Goal: Task Accomplishment & Management: Complete application form

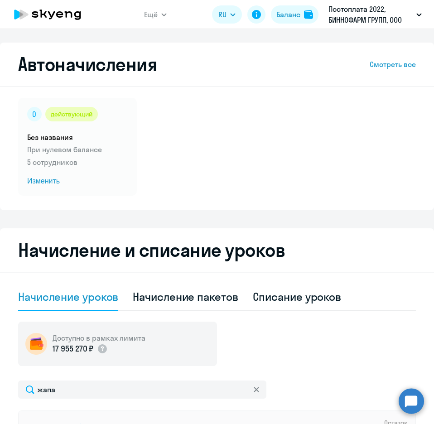
select select "10"
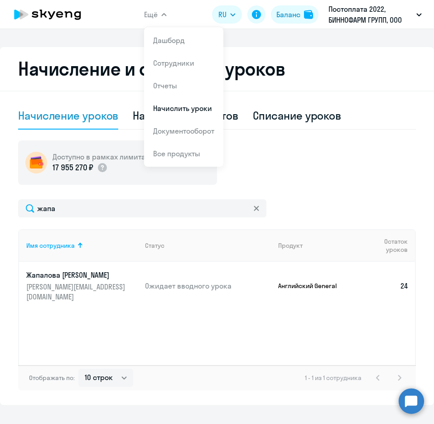
click at [160, 14] on button "Ещё" at bounding box center [155, 14] width 23 height 18
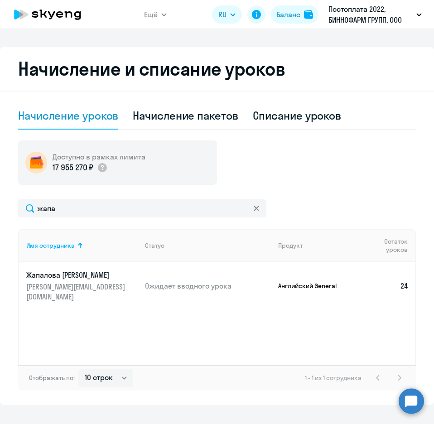
click at [160, 14] on button "Ещё" at bounding box center [155, 14] width 23 height 18
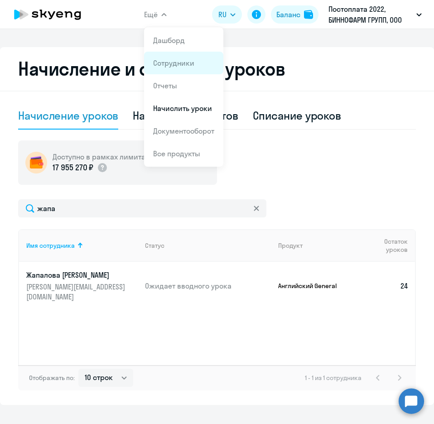
click at [169, 63] on link "Сотрудники" at bounding box center [173, 62] width 41 height 9
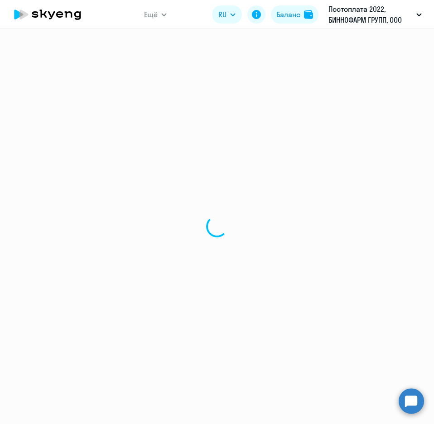
select select "30"
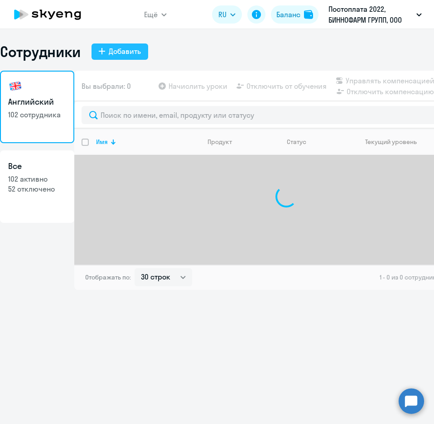
click at [126, 55] on div "Добавить" at bounding box center [125, 51] width 32 height 11
select select "english_adult_not_native_speaker"
select select "3"
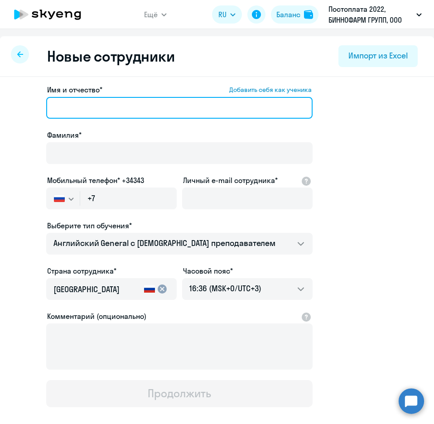
click at [71, 105] on input "Имя и отчество* Добавить себя как ученика" at bounding box center [179, 108] width 266 height 22
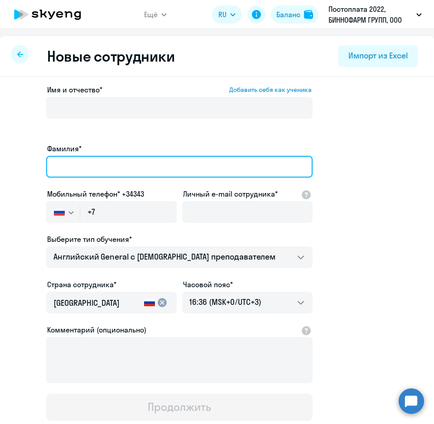
click at [62, 149] on div "Фамилия*" at bounding box center [179, 162] width 266 height 38
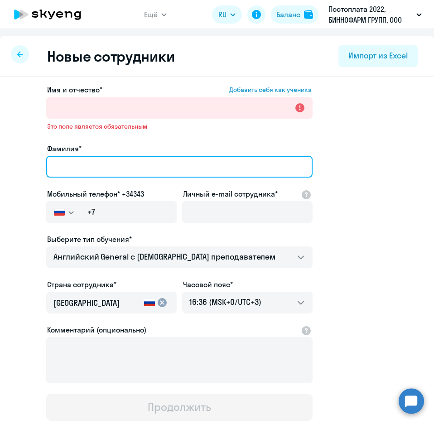
paste input "[PERSON_NAME]"
drag, startPoint x: 82, startPoint y: 168, endPoint x: 134, endPoint y: 168, distance: 51.6
click at [134, 168] on input "[PERSON_NAME]" at bounding box center [179, 167] width 266 height 22
type input "[PERSON_NAME]"
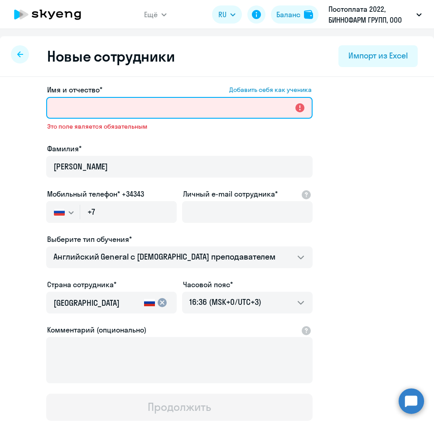
click at [63, 105] on input "Имя и отчество* Добавить себя как ученика" at bounding box center [179, 108] width 266 height 22
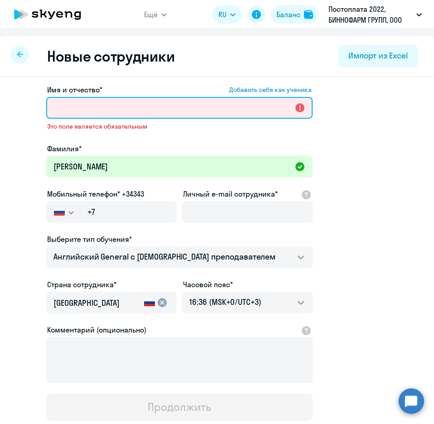
paste input "[PERSON_NAME]"
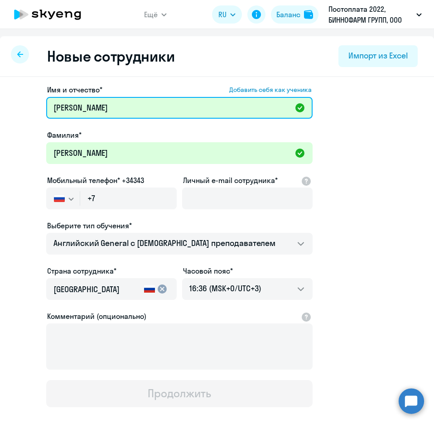
click at [56, 109] on input "[PERSON_NAME]" at bounding box center [179, 108] width 266 height 22
type input "[PERSON_NAME]"
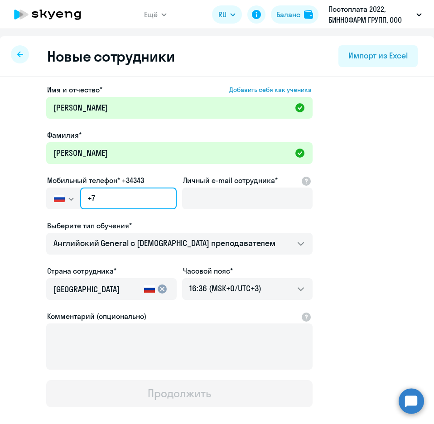
click at [118, 203] on input "+7" at bounding box center [128, 198] width 96 height 22
paste input "[PHONE_NUMBER]"
click at [109, 195] on input "[PHONE_NUMBER]" at bounding box center [128, 198] width 96 height 22
type input "[PHONE_NUMBER]"
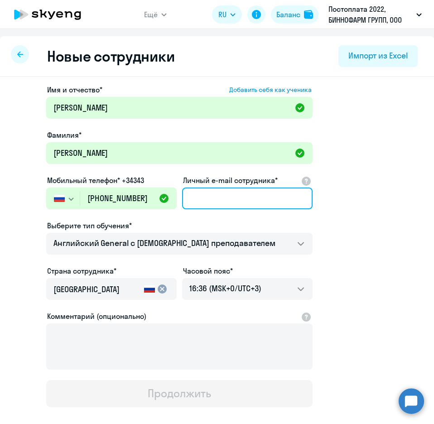
click at [234, 197] on input "Личный e-mail сотрудника*" at bounding box center [247, 198] width 130 height 22
paste input "[EMAIL_ADDRESS][DOMAIN_NAME]"
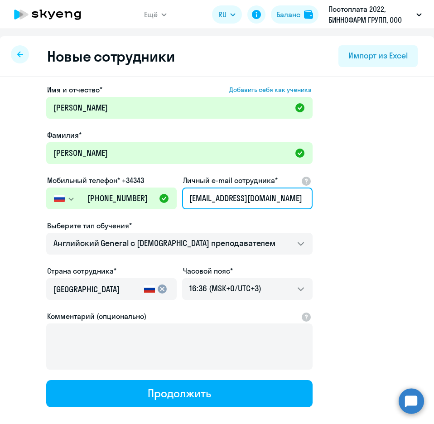
type input "[EMAIL_ADDRESS][DOMAIN_NAME]"
click at [278, 230] on div "Выберите тип обучения*" at bounding box center [179, 225] width 266 height 11
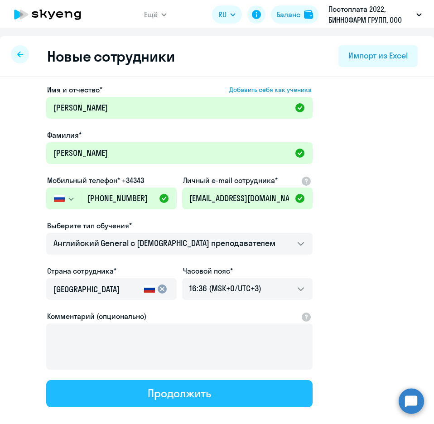
click at [201, 399] on div "Продолжить" at bounding box center [179, 393] width 63 height 14
select select "english_adult_not_native_speaker"
select select "3"
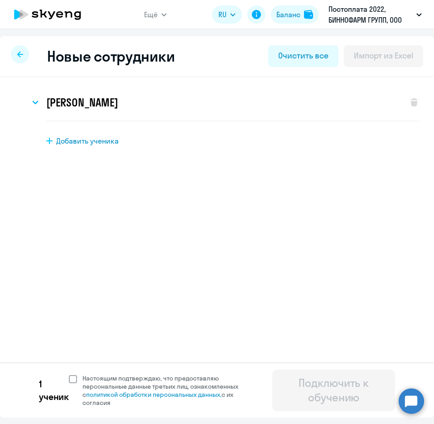
click at [72, 375] on span at bounding box center [73, 379] width 8 height 8
click at [69, 374] on input "Настоящим подтверждаю, что предоставляю персональные данные третьих лиц, ознако…" at bounding box center [68, 374] width 0 height 0
checkbox input "true"
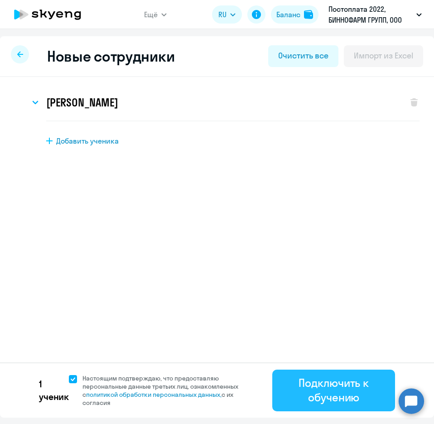
click at [341, 392] on div "Подключить к обучению" at bounding box center [333, 389] width 97 height 29
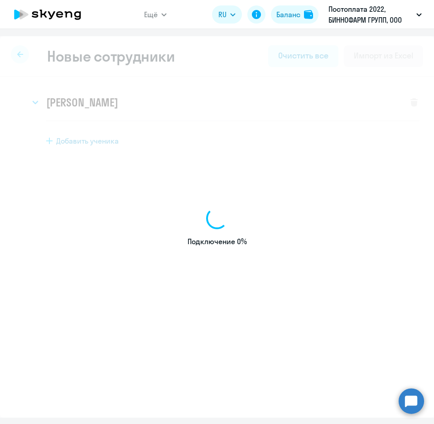
select select "english_adult_not_native_speaker"
select select "3"
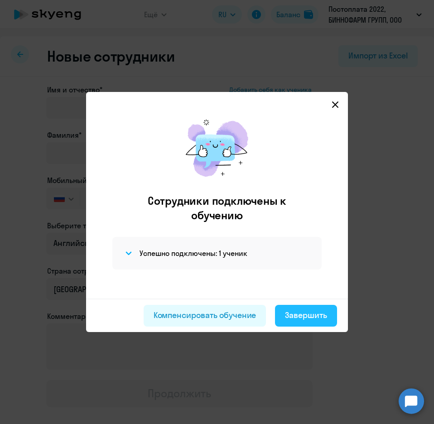
click at [288, 313] on div "Завершить" at bounding box center [306, 315] width 42 height 12
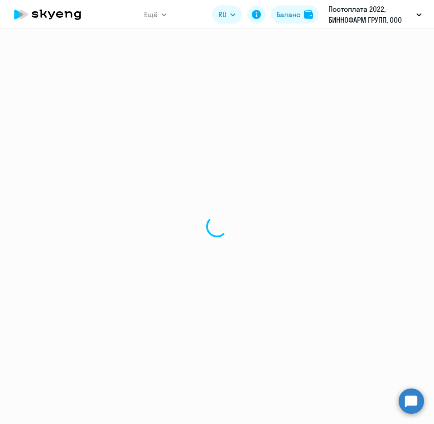
select select "30"
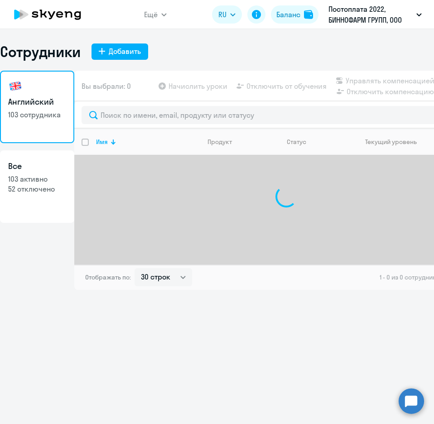
click at [167, 13] on app-header "Ещё Дашборд Сотрудники Отчеты Начислить уроки Документооборот Все продукты RU E…" at bounding box center [217, 14] width 434 height 29
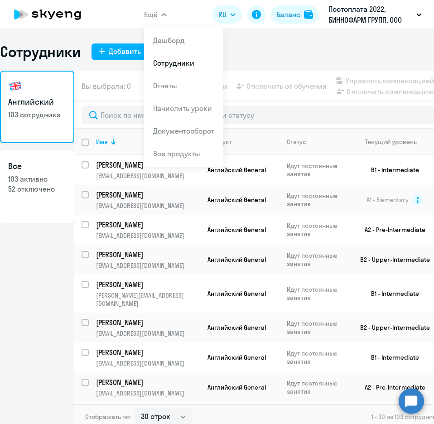
click at [166, 13] on button "Ещё" at bounding box center [155, 14] width 23 height 18
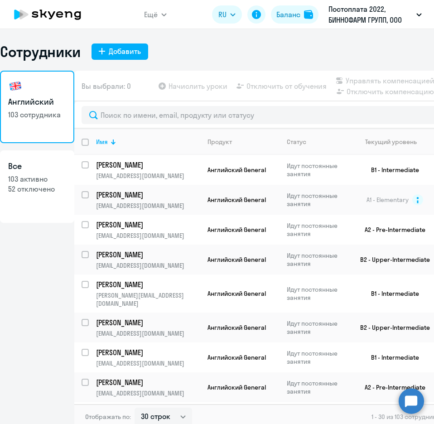
click at [166, 13] on icon "button" at bounding box center [163, 14] width 5 height 3
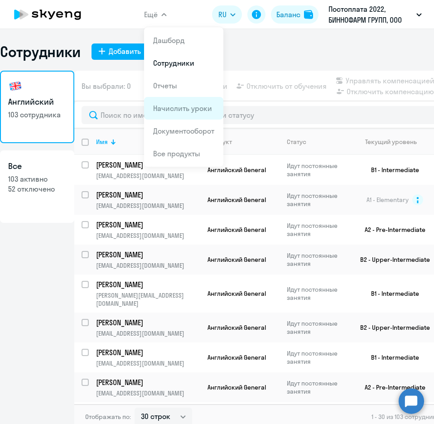
click at [192, 114] on li "Начислить уроки" at bounding box center [183, 108] width 79 height 23
click at [157, 11] on span "Ещё" at bounding box center [151, 14] width 14 height 11
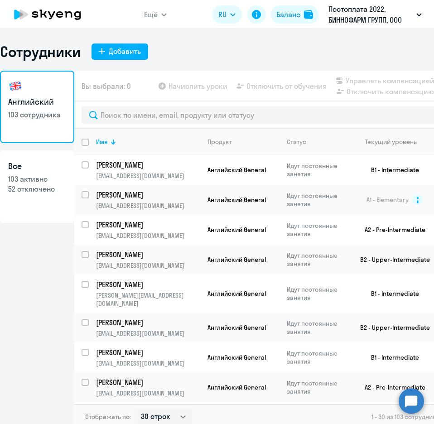
click at [162, 15] on icon "button" at bounding box center [163, 14] width 5 height 3
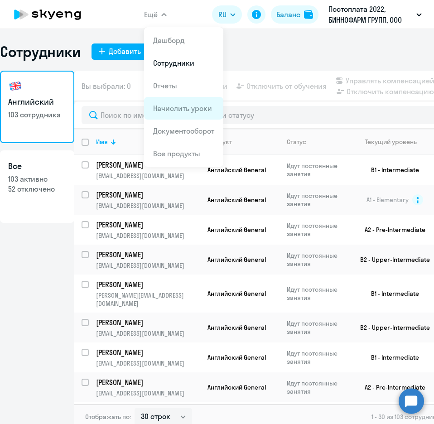
click at [174, 111] on link "Начислить уроки" at bounding box center [182, 108] width 59 height 9
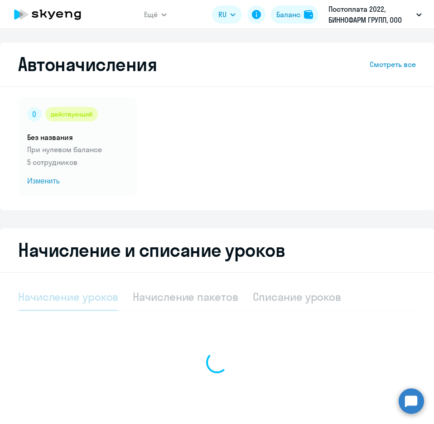
select select "10"
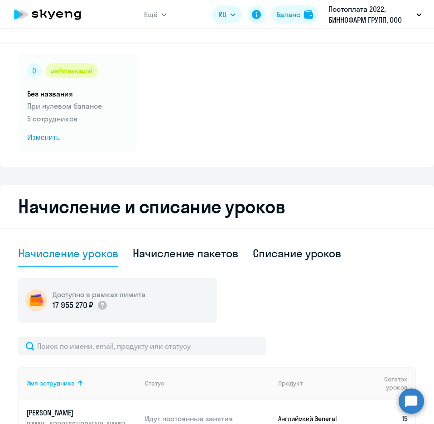
scroll to position [226, 0]
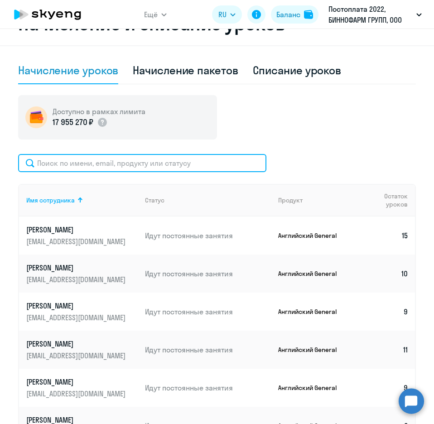
click at [56, 161] on input "text" at bounding box center [142, 163] width 248 height 18
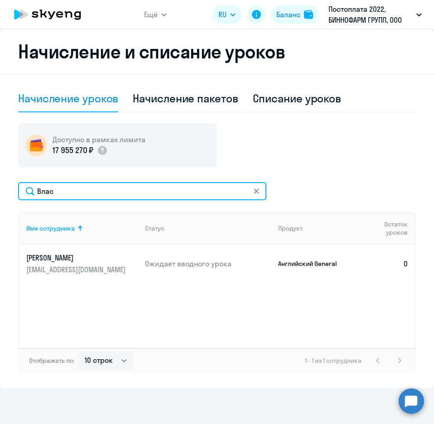
scroll to position [198, 0]
type input "Влас"
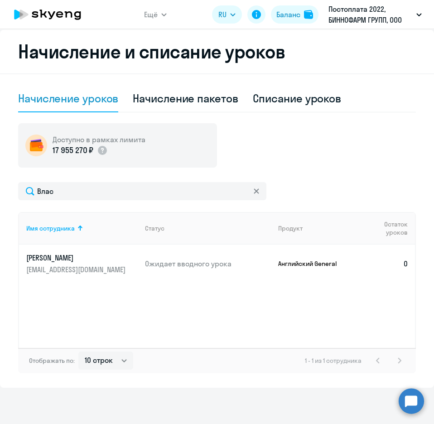
click at [397, 265] on td "0" at bounding box center [385, 264] width 61 height 38
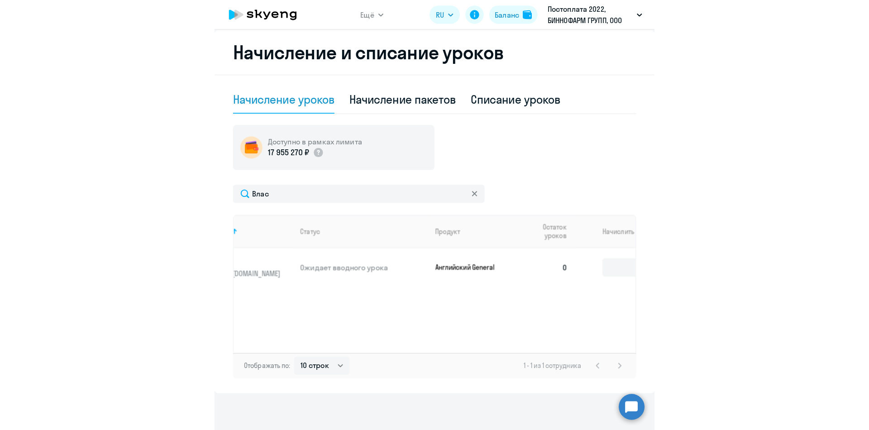
scroll to position [0, 96]
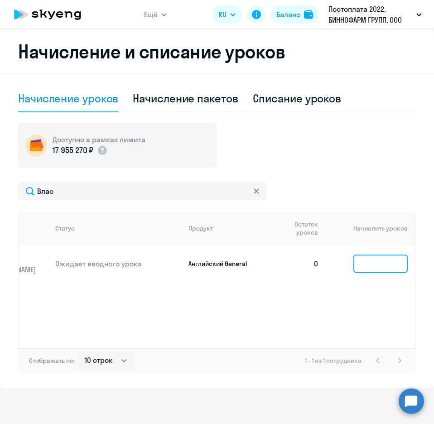
click at [365, 264] on input at bounding box center [380, 263] width 54 height 18
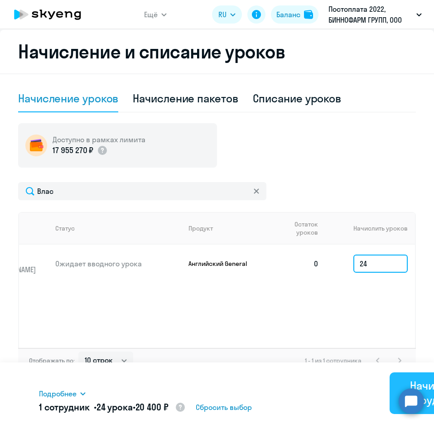
type input "24"
click at [411, 378] on div "Начислить сотрудникам" at bounding box center [436, 392] width 68 height 29
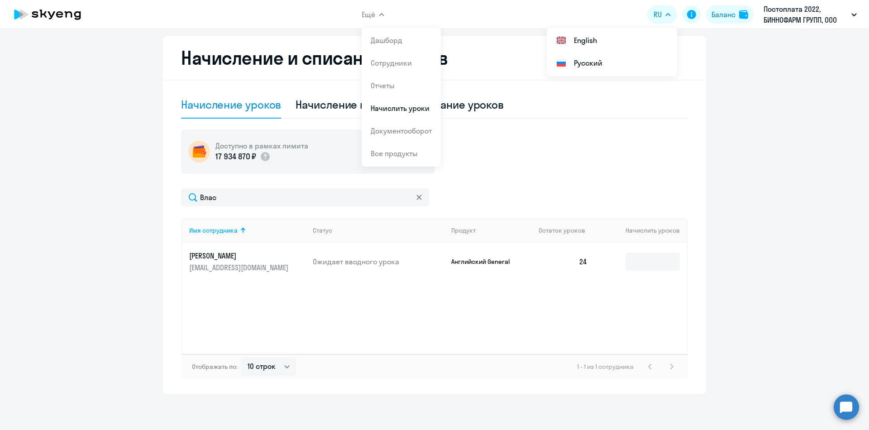
scroll to position [192, 0]
